Goal: Transaction & Acquisition: Register for event/course

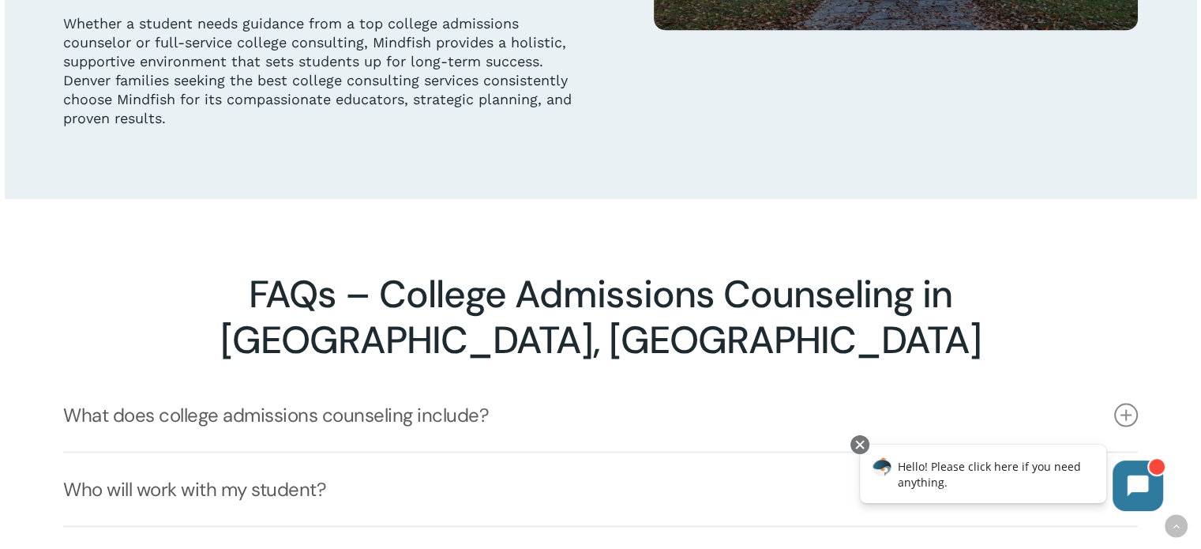
scroll to position [3001, 0]
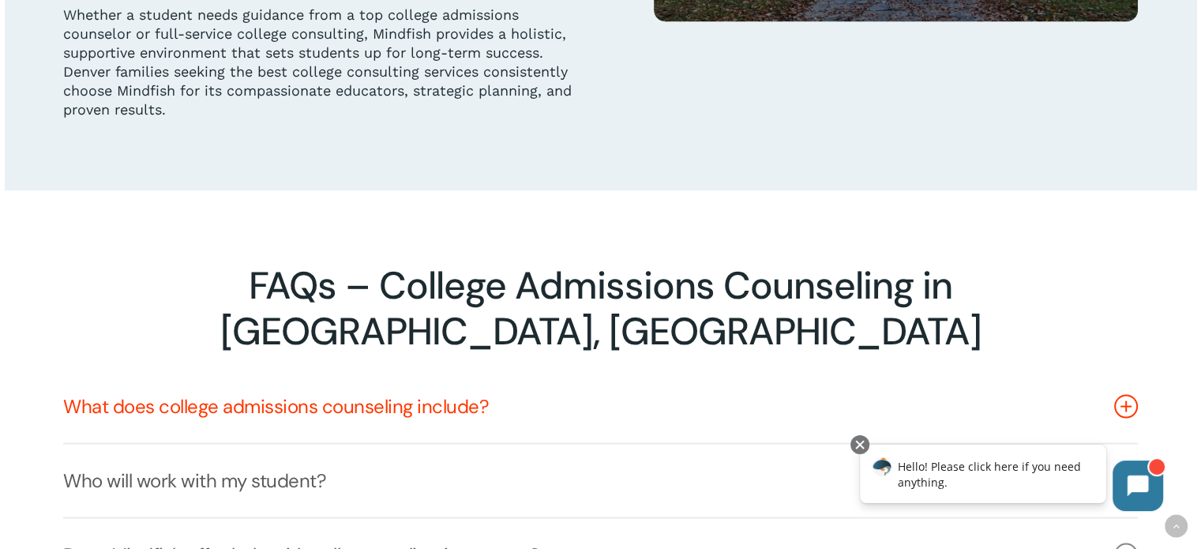
click at [1128, 394] on icon at bounding box center [1126, 406] width 24 height 24
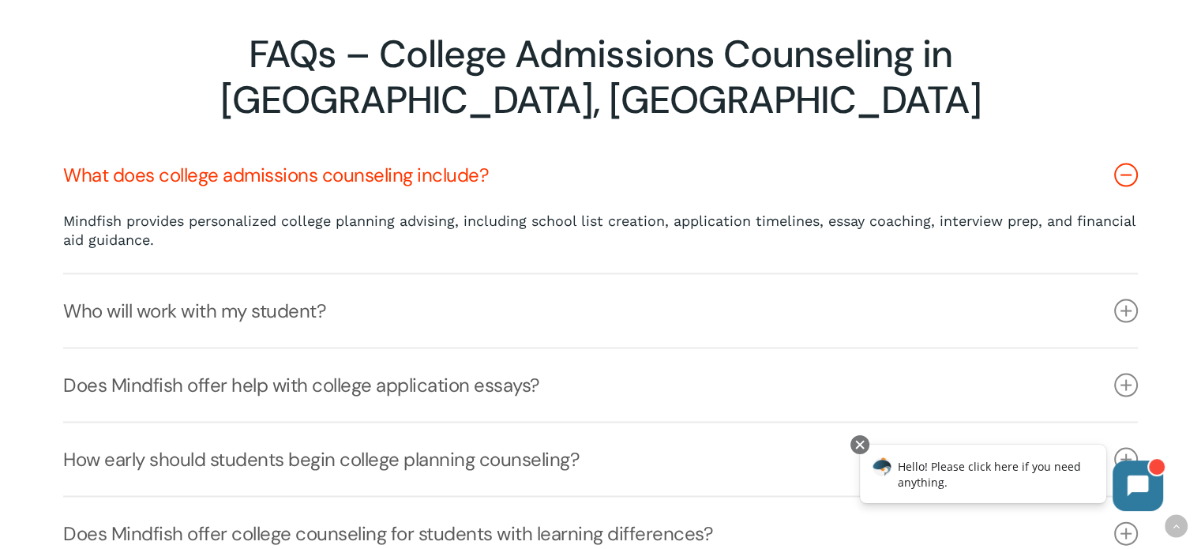
scroll to position [3238, 0]
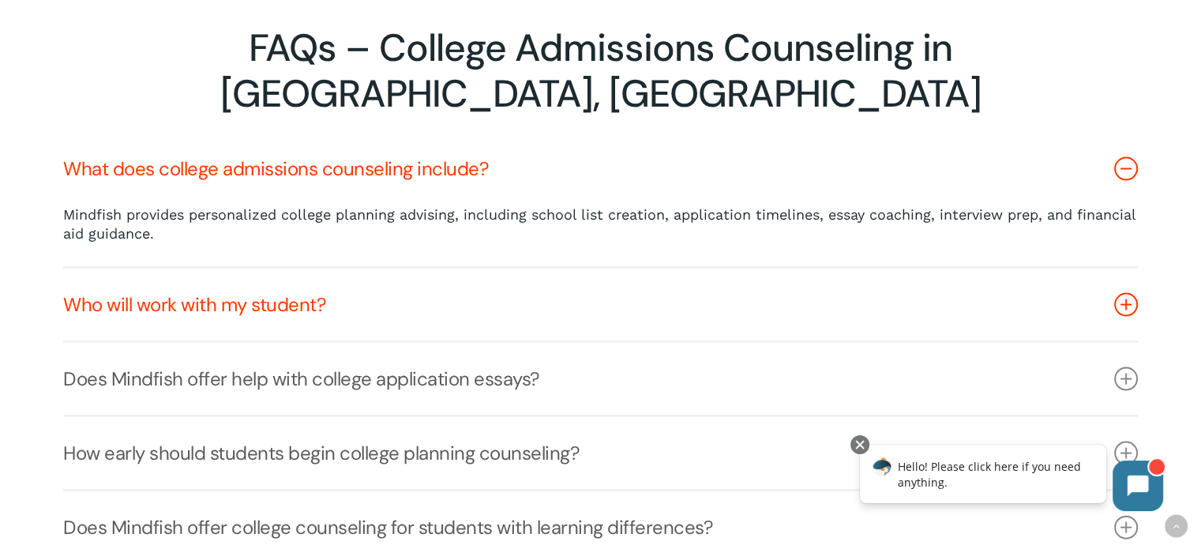
click at [1121, 293] on icon at bounding box center [1126, 305] width 24 height 24
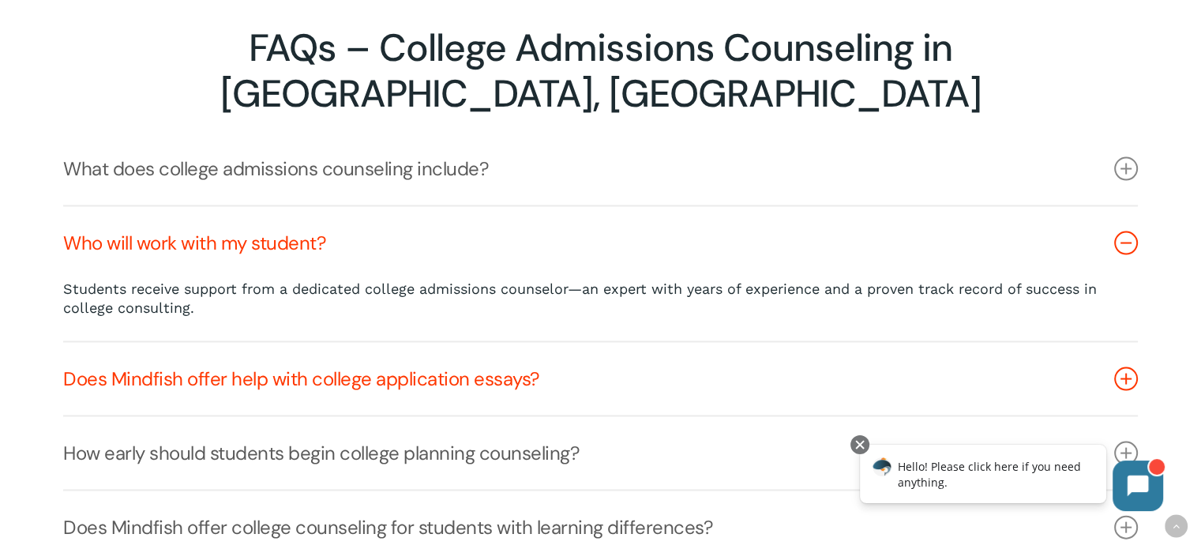
click at [1122, 367] on icon at bounding box center [1126, 379] width 24 height 24
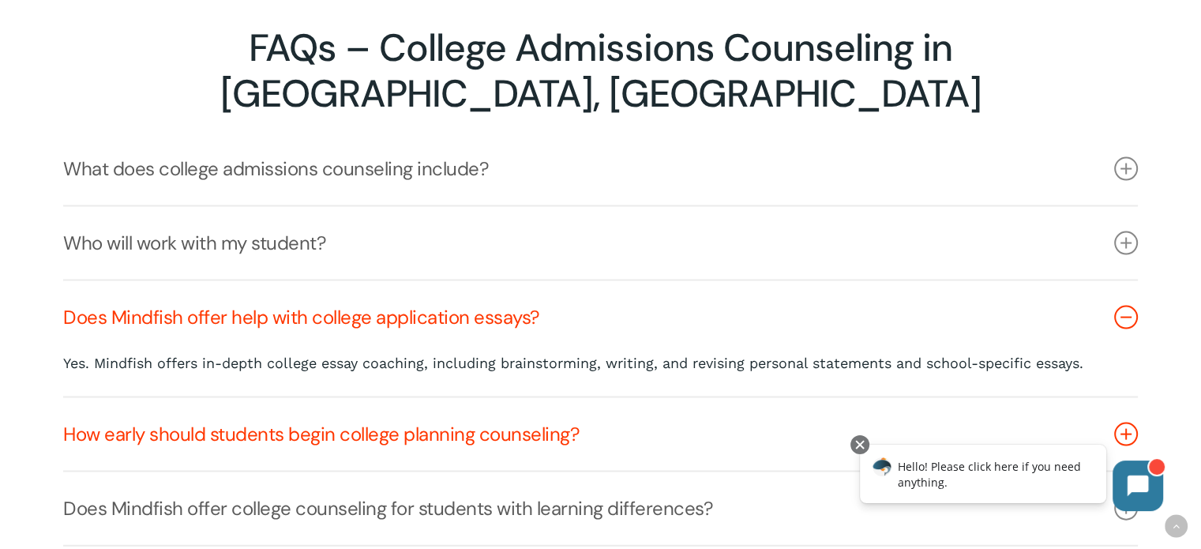
click at [1128, 422] on icon at bounding box center [1126, 434] width 24 height 24
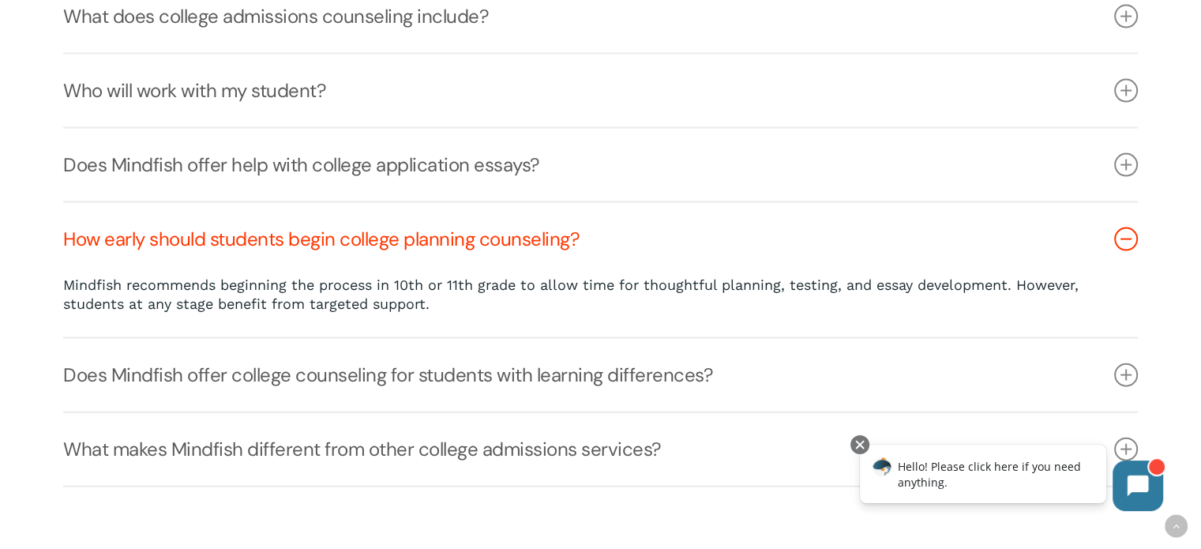
scroll to position [3396, 0]
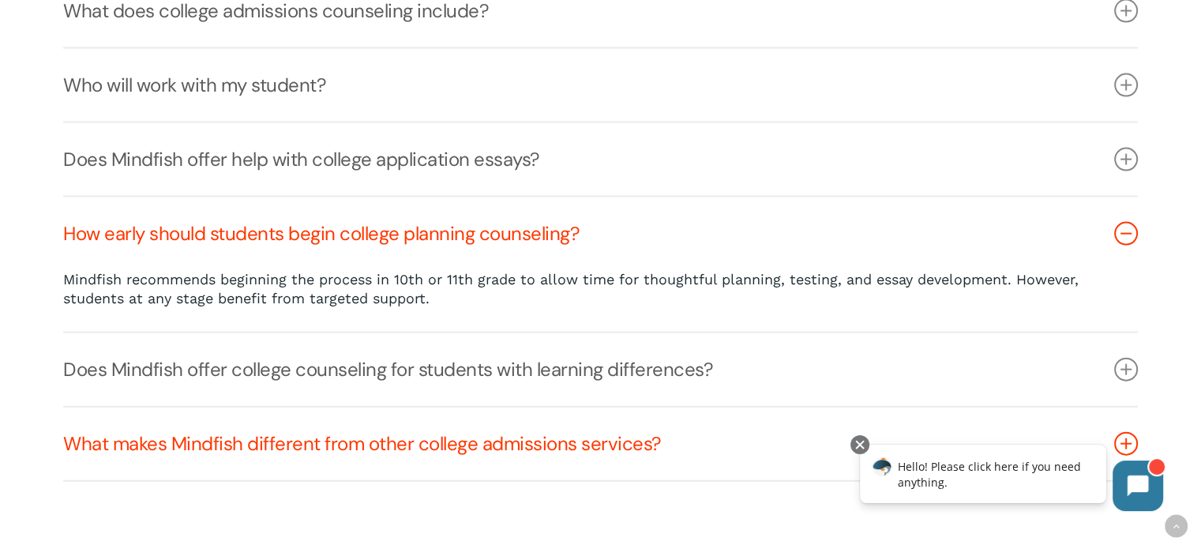
click at [1131, 432] on icon at bounding box center [1126, 444] width 24 height 24
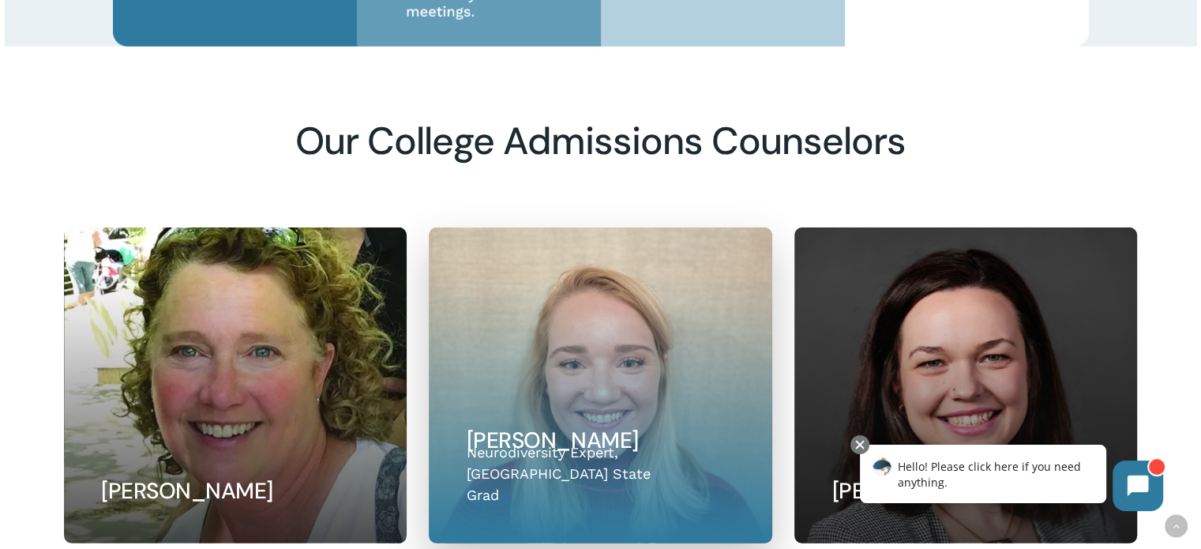
scroll to position [4725, 0]
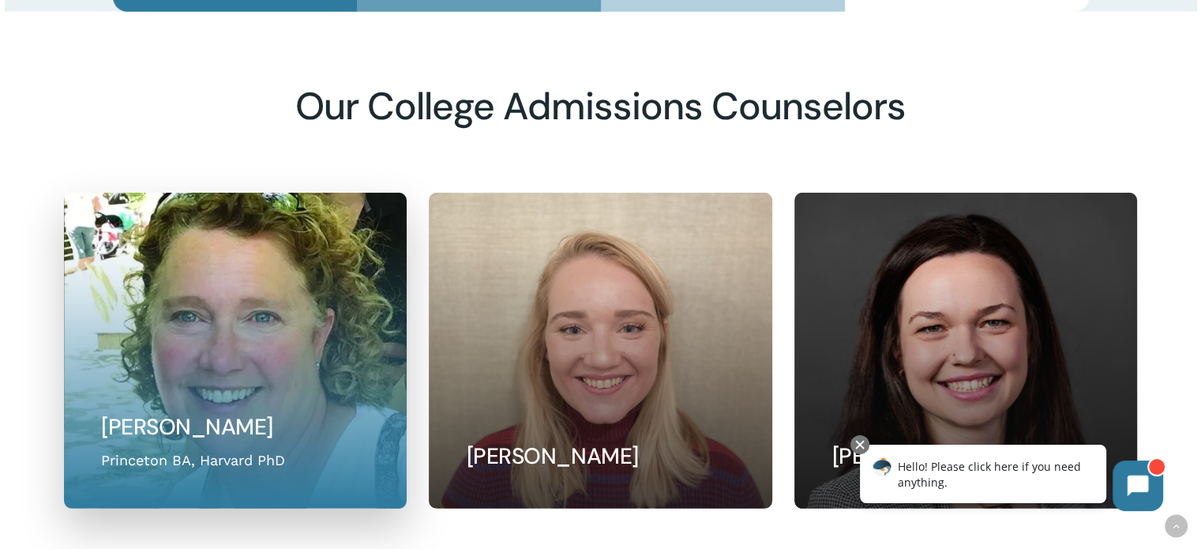
click at [196, 282] on link at bounding box center [236, 350] width 342 height 314
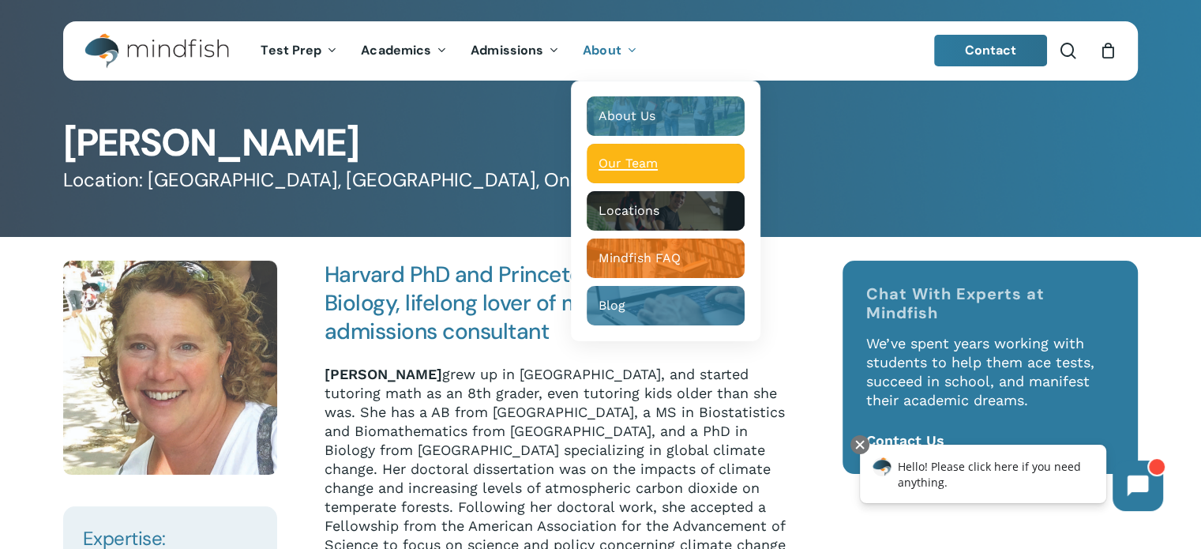
click at [635, 163] on span "Our Team" at bounding box center [628, 163] width 59 height 15
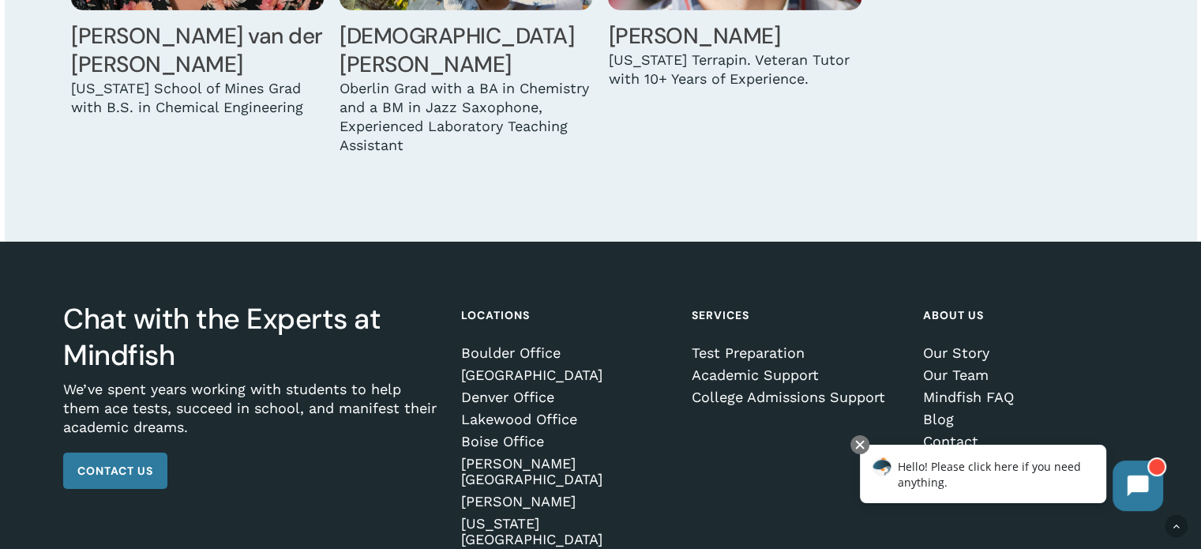
scroll to position [5370, 0]
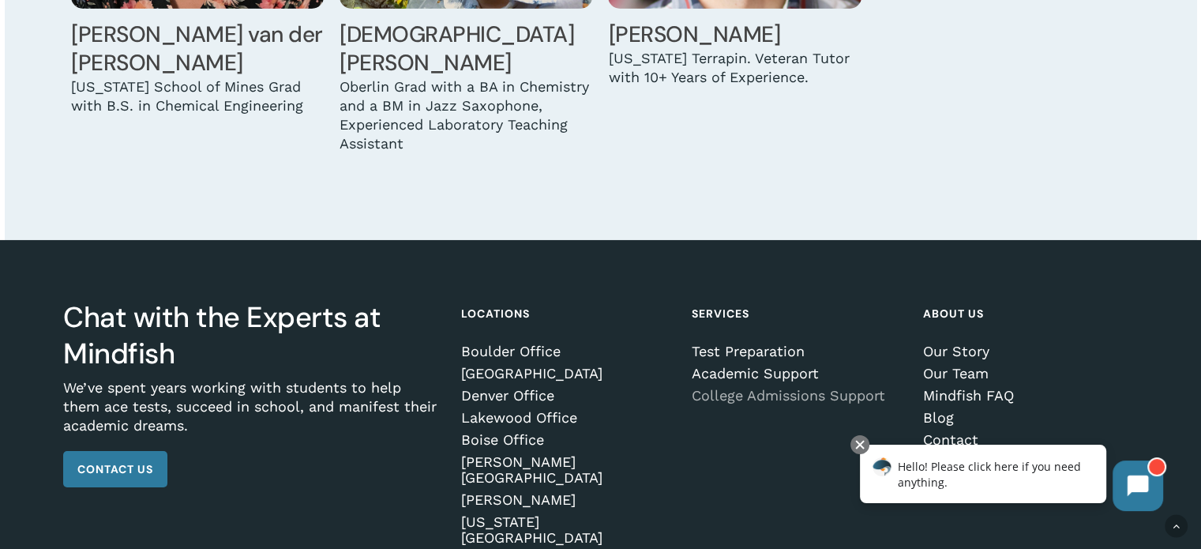
click at [738, 388] on link "College Admissions Support" at bounding box center [796, 396] width 209 height 16
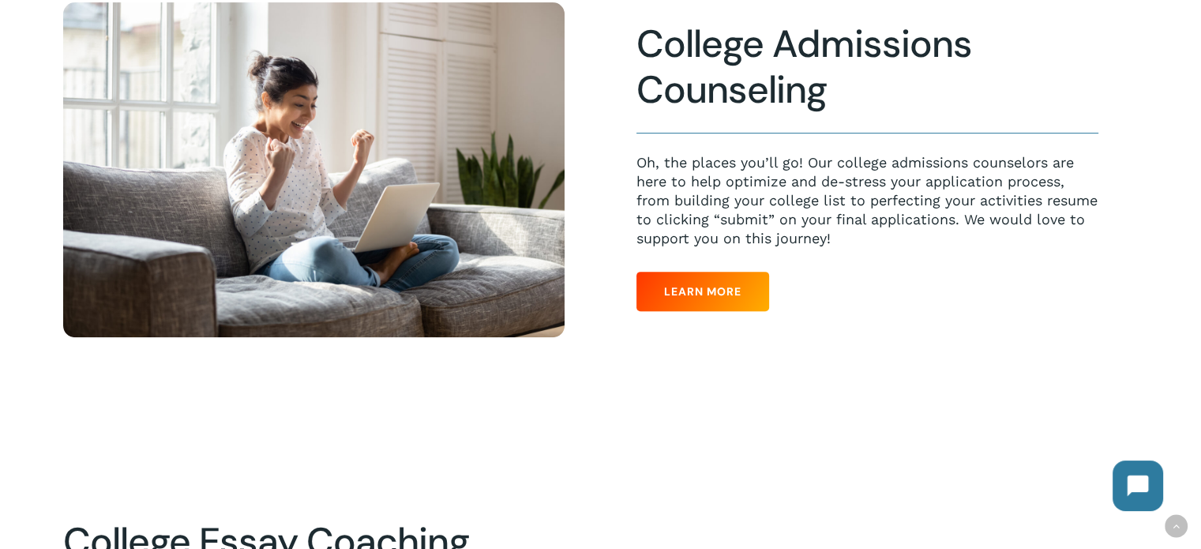
scroll to position [395, 0]
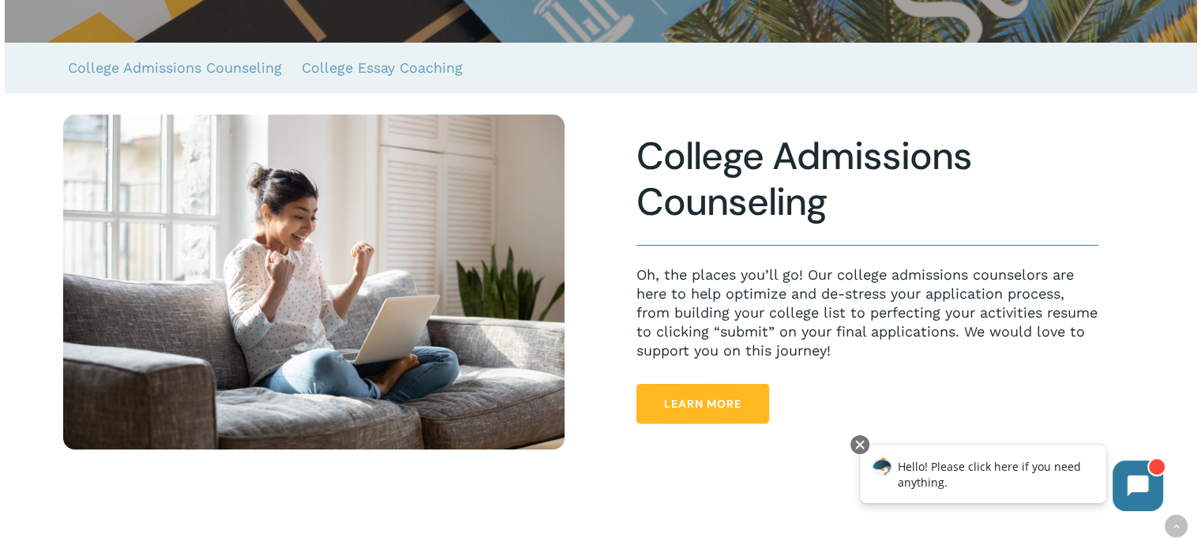
click at [719, 396] on link "Learn More" at bounding box center [702, 403] width 133 height 39
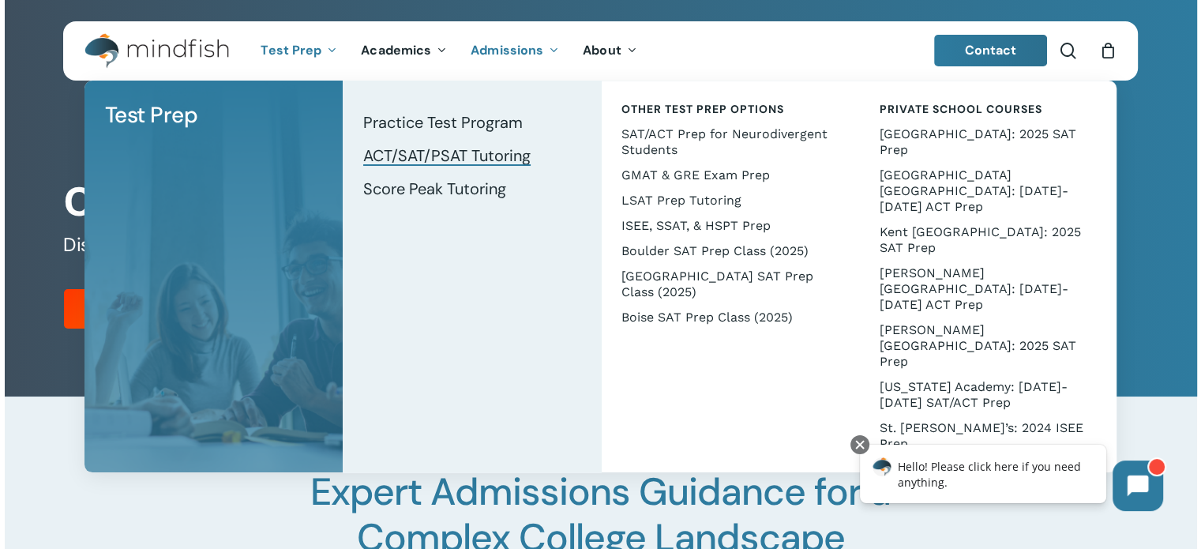
click at [423, 154] on span "ACT/SAT/PSAT Tutoring" at bounding box center [446, 155] width 167 height 21
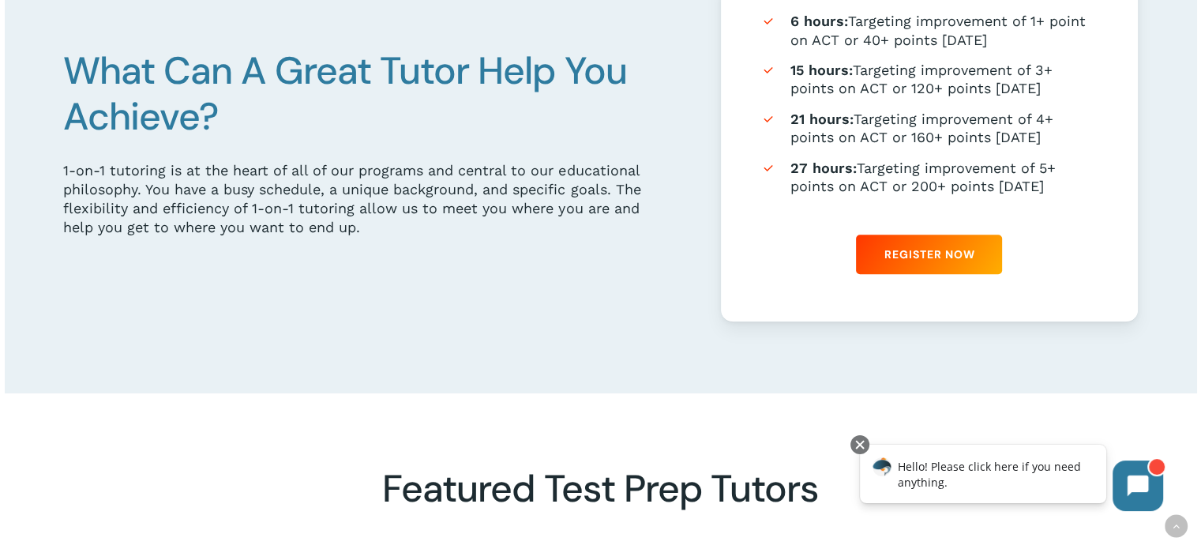
scroll to position [1027, 0]
click at [945, 250] on span "Register Now" at bounding box center [929, 255] width 91 height 16
